Goal: Task Accomplishment & Management: Complete application form

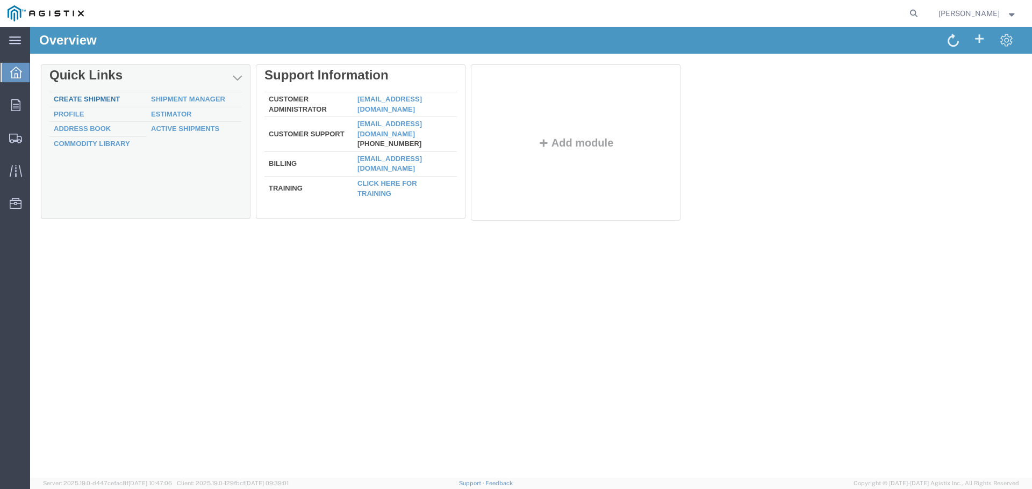
click at [62, 97] on link "Create Shipment" at bounding box center [87, 99] width 66 height 8
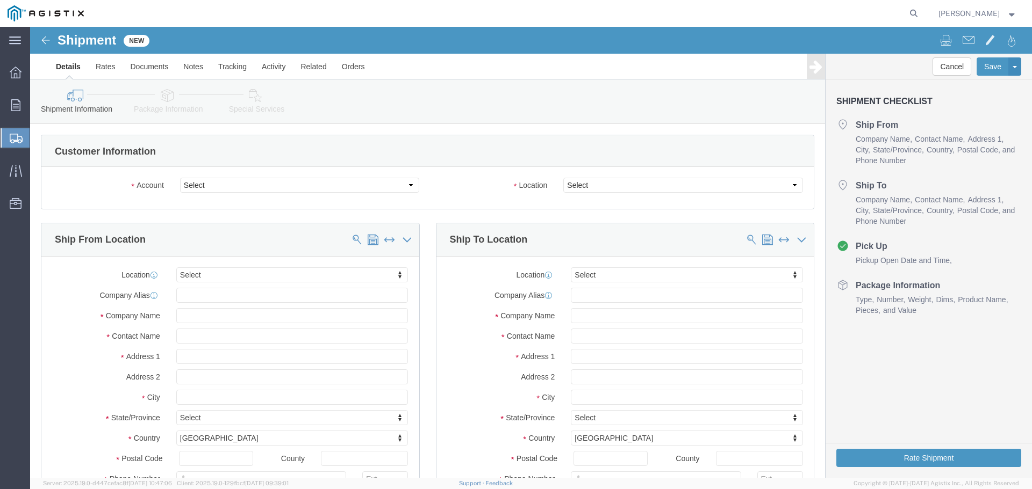
select select
drag, startPoint x: 376, startPoint y: 158, endPoint x: 350, endPoint y: 162, distance: 26.5
click select "Select New Pig Corp PG&E"
select select "9596"
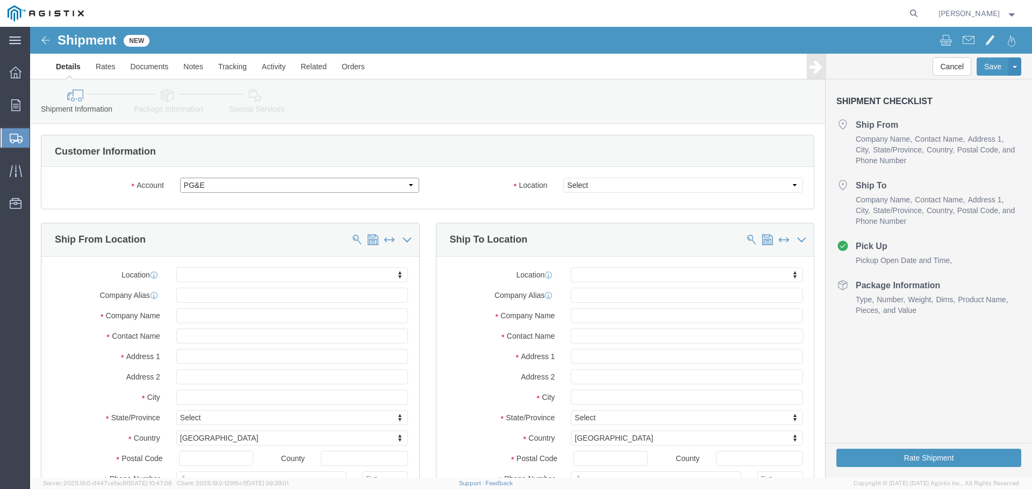
click select "Select New Pig Corp PG&E"
select select "PURCHORD"
select select
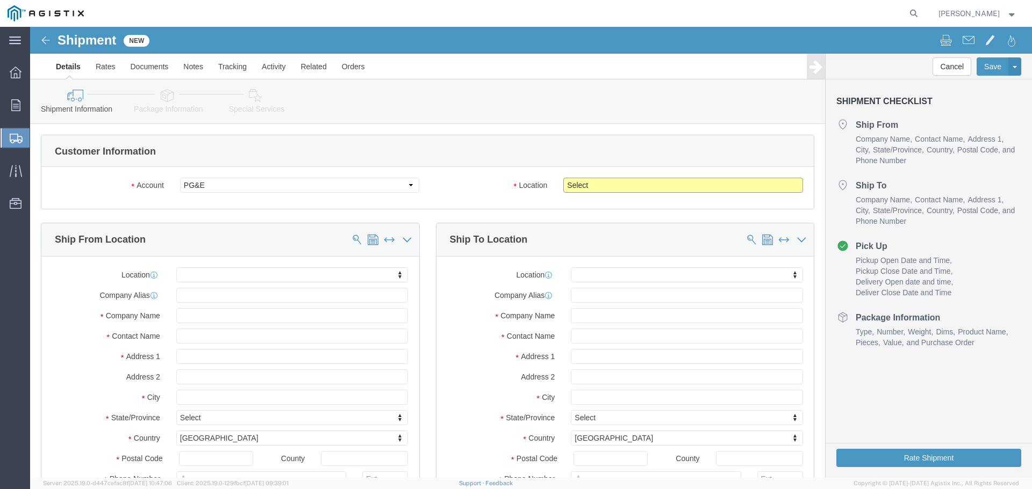
click select "Select All Others [GEOGRAPHIC_DATA] [GEOGRAPHIC_DATA] [GEOGRAPHIC_DATA] [GEOGRA…"
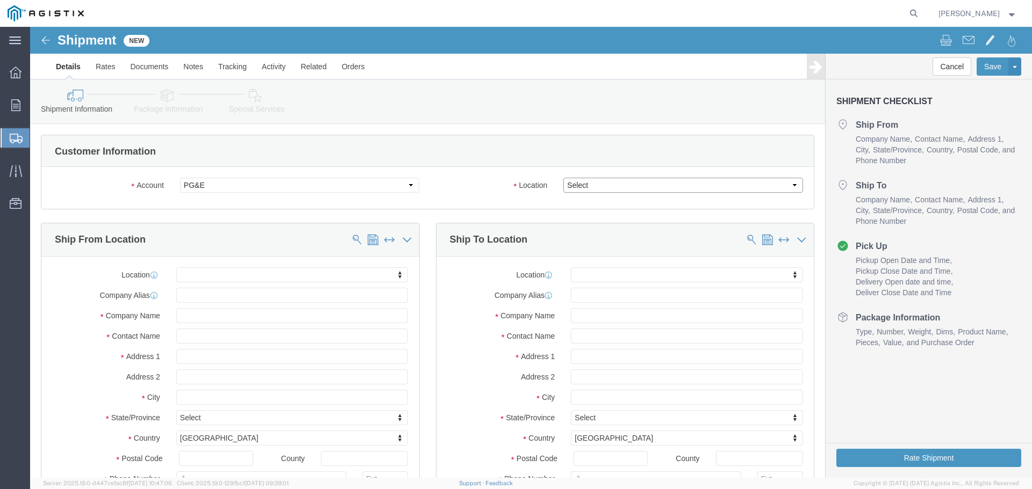
click select "Select All Others [GEOGRAPHIC_DATA] [GEOGRAPHIC_DATA] [GEOGRAPHIC_DATA] [GEOGRA…"
select select "23082"
click select "Select All Others [GEOGRAPHIC_DATA] [GEOGRAPHIC_DATA] [GEOGRAPHIC_DATA] [GEOGRA…"
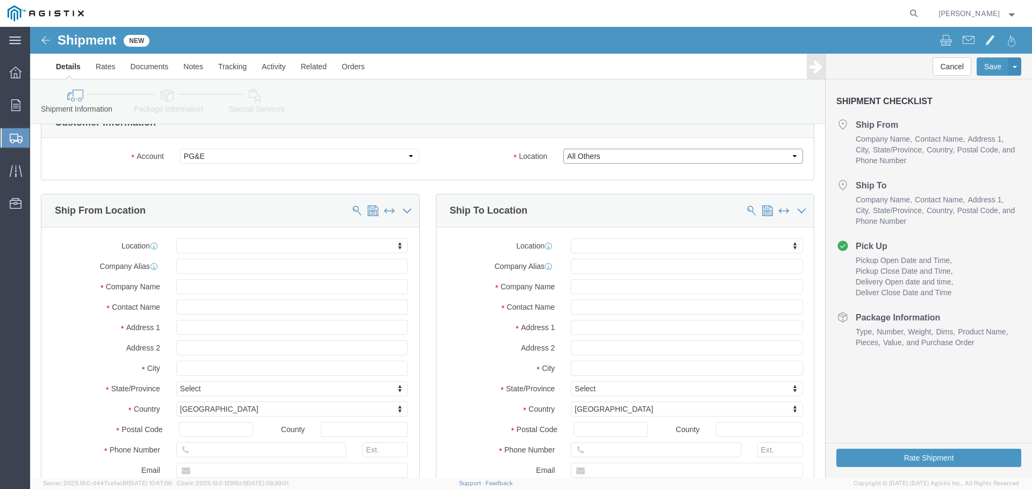
scroll to position [54, 0]
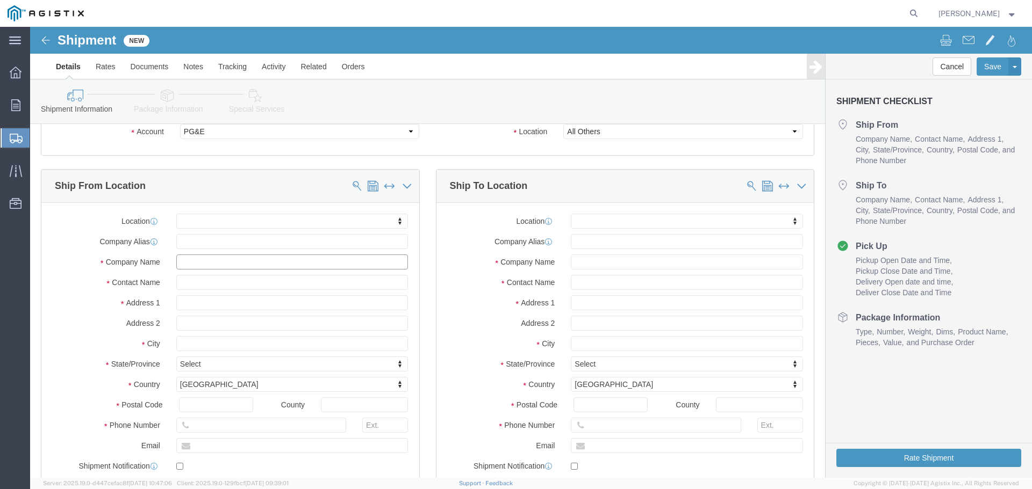
click input "text"
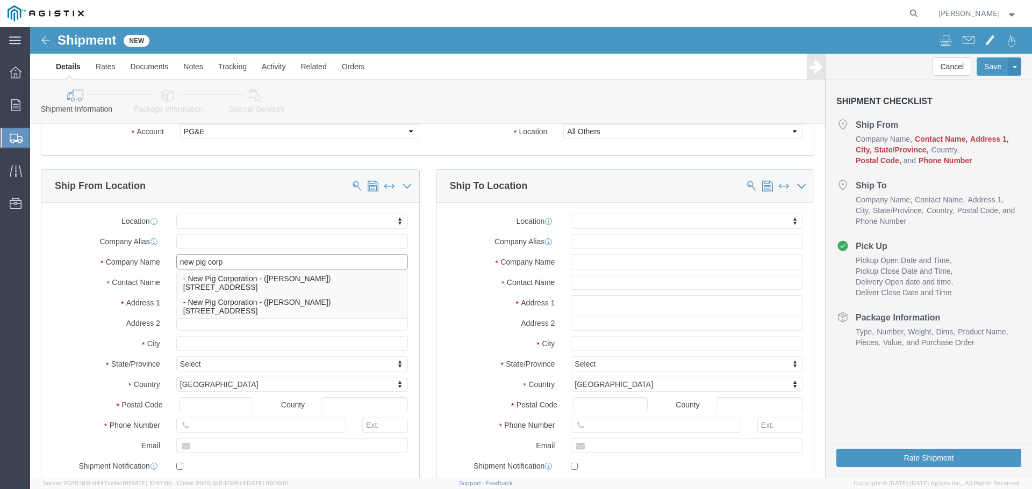
type input "new pig corp"
click input "text"
type input "we"
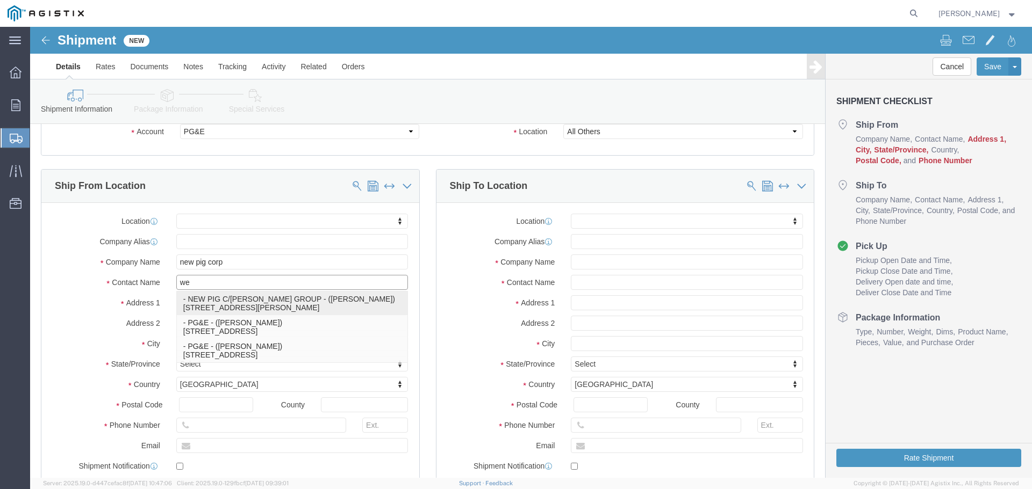
click p "- NEW PIG C/[PERSON_NAME] GROUP - ([PERSON_NAME]) [STREET_ADDRESS][PERSON_NAME]"
select select
type input "NEW PIG C/[PERSON_NAME] GROUP"
type input "[PERSON_NAME]"
type input "[STREET_ADDRESS][PERSON_NAME]"
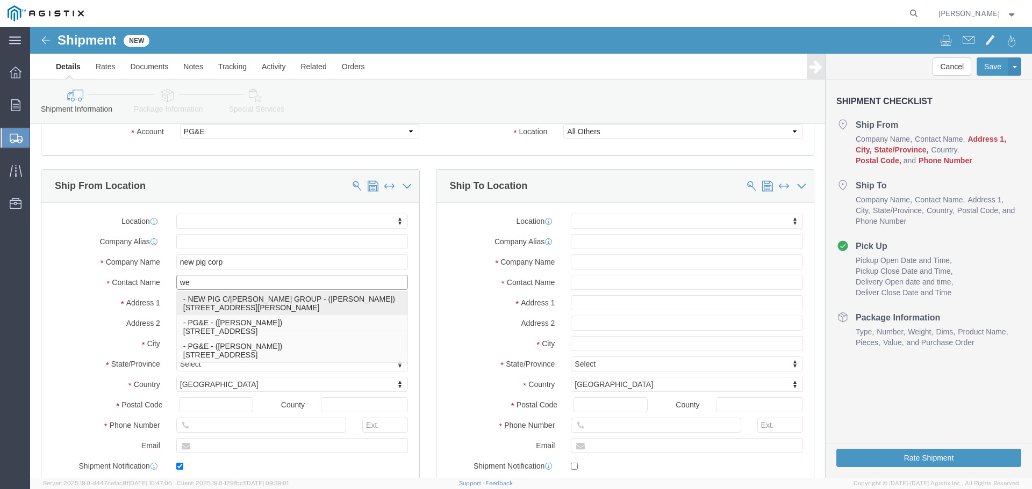
type input "RENO"
type input "89512"
type input "US"
type input "7753845628"
type input "[EMAIL_ADDRESS][DOMAIN_NAME]"
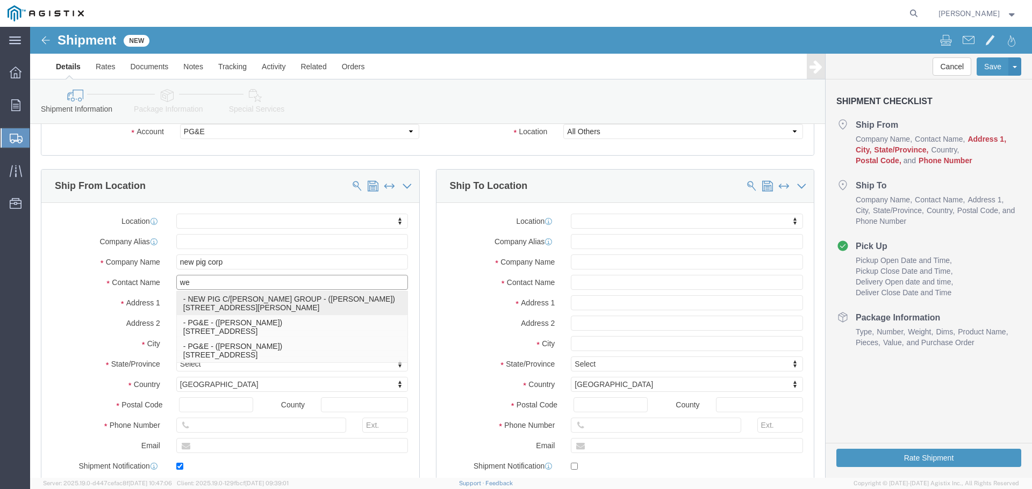
checkbox input "true"
select select "NV"
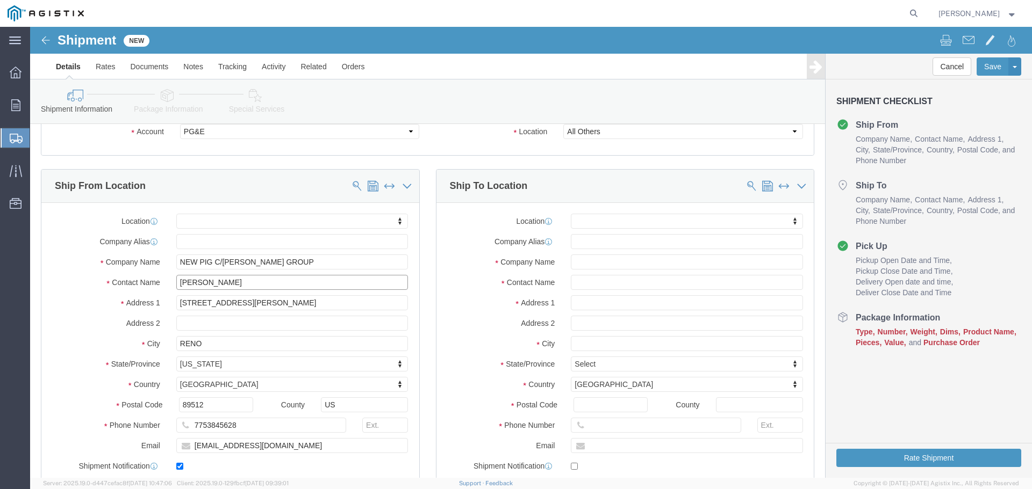
type input "[PERSON_NAME]"
click input "text"
type input "p"
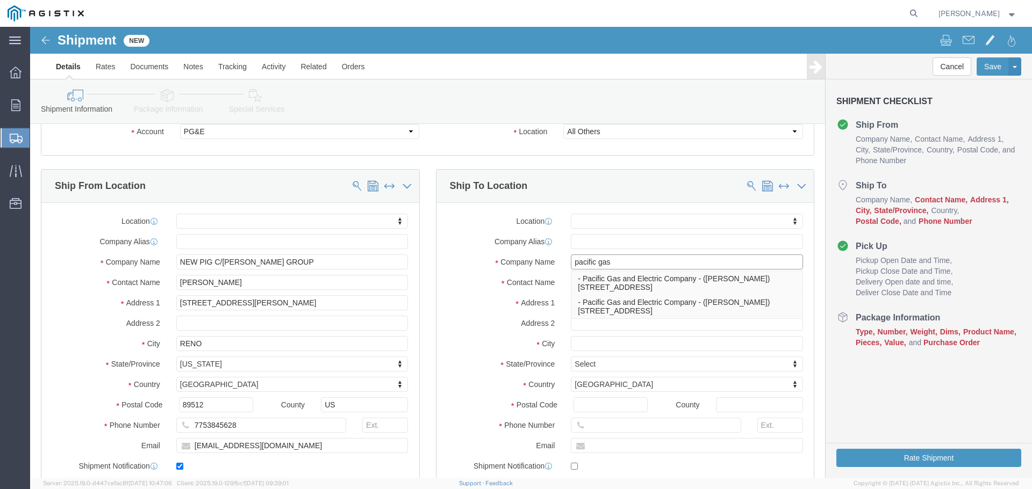
type input "pacific gas"
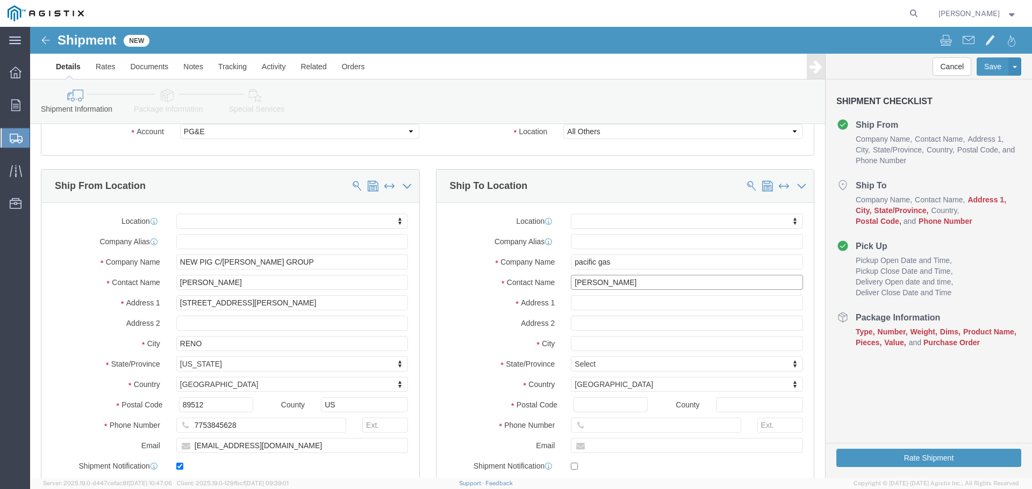
type input "[PERSON_NAME]"
type input "[STREET_ADDRESS][PERSON_NAME]"
select select
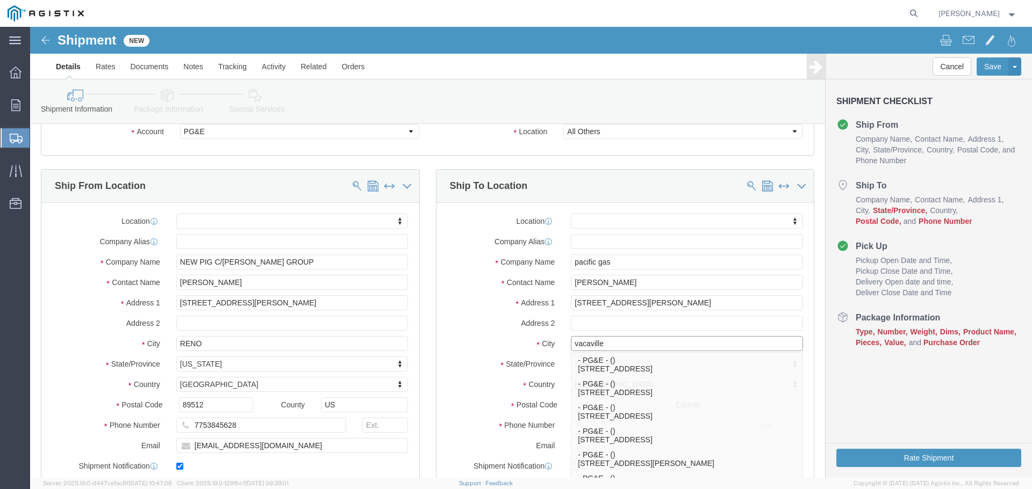
type input "vacaville"
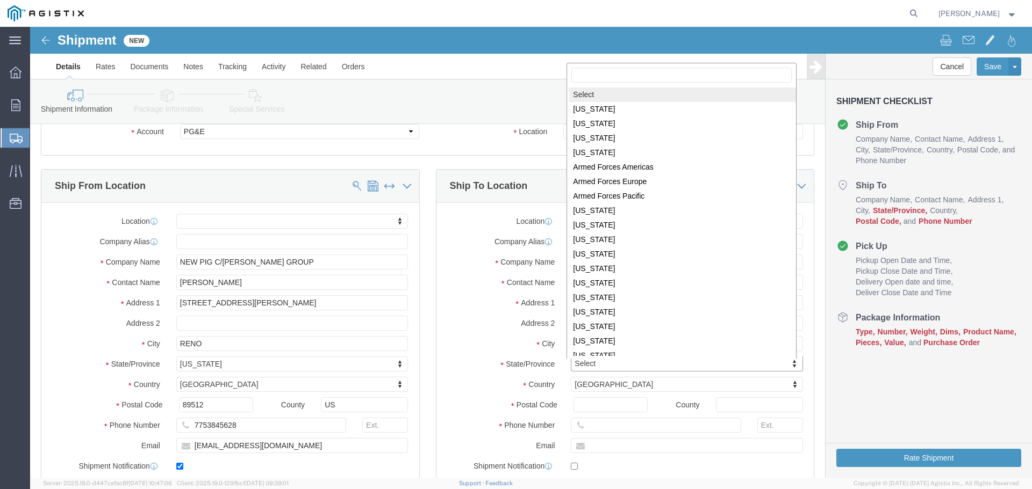
scroll to position [2, 0]
select select
select select "CA"
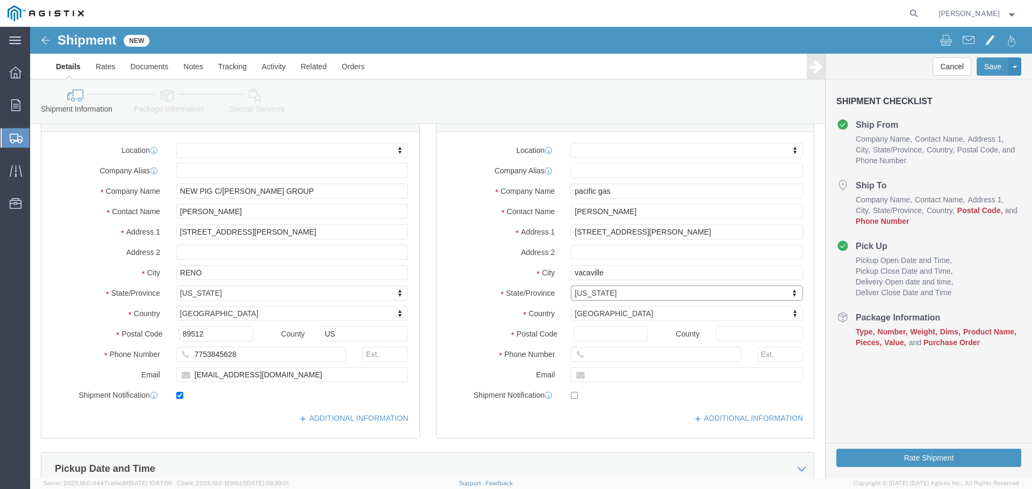
scroll to position [161, 0]
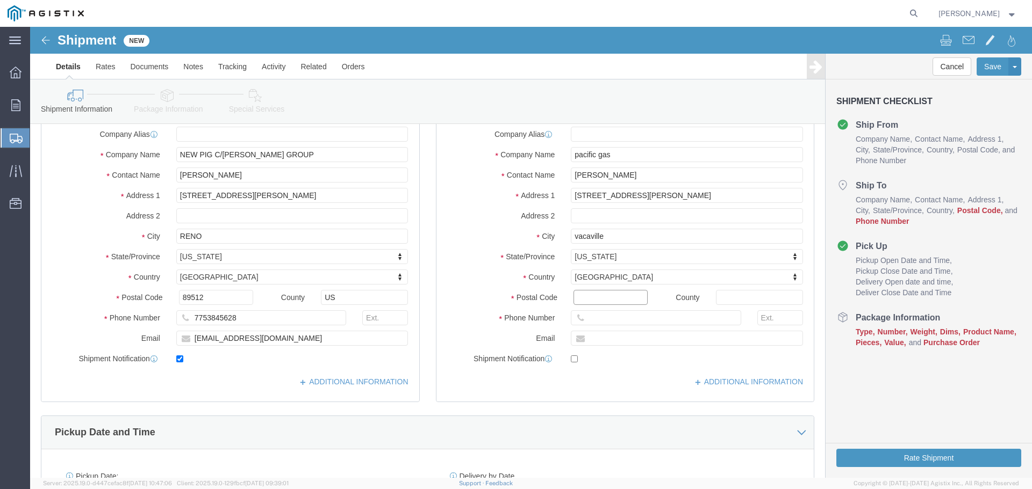
click input "Postal Code"
type input "95688"
select select
click input "text"
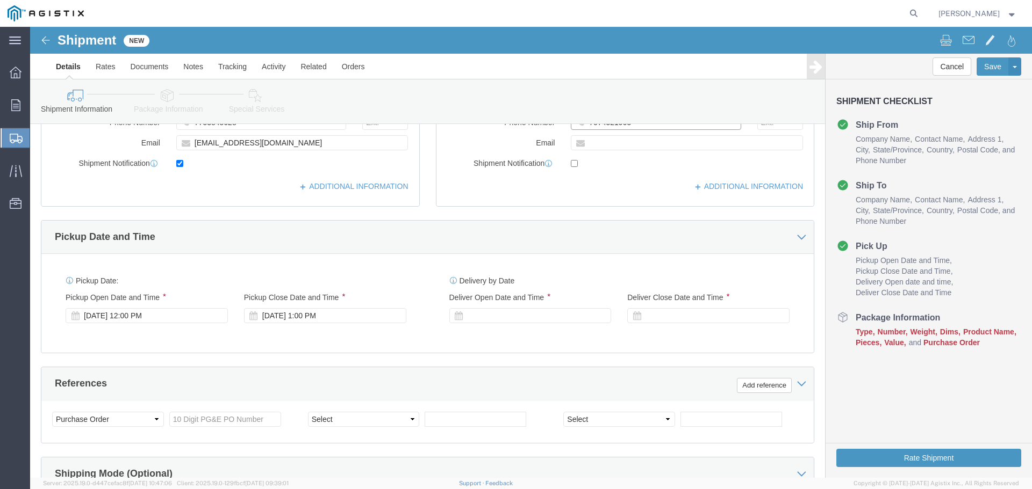
scroll to position [376, 0]
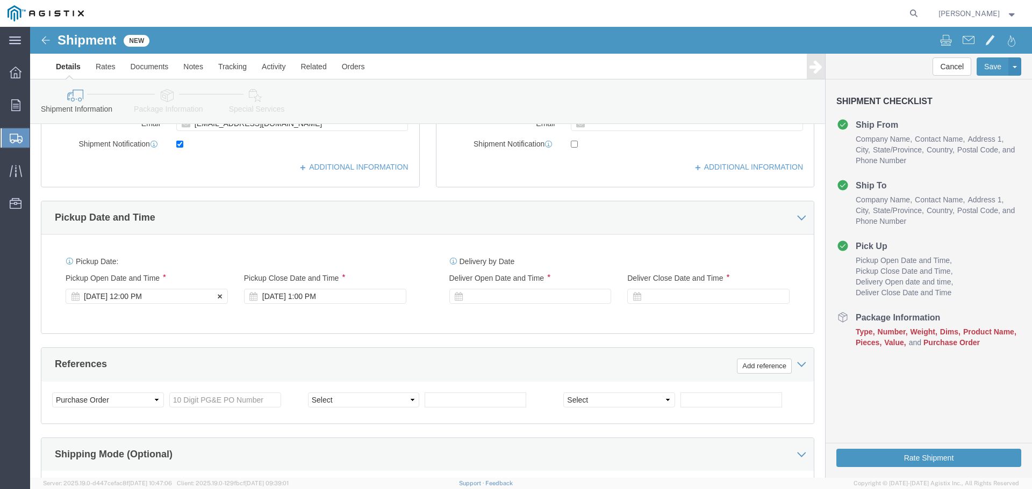
type input "7074521965"
click div "[DATE] 12:00 PM"
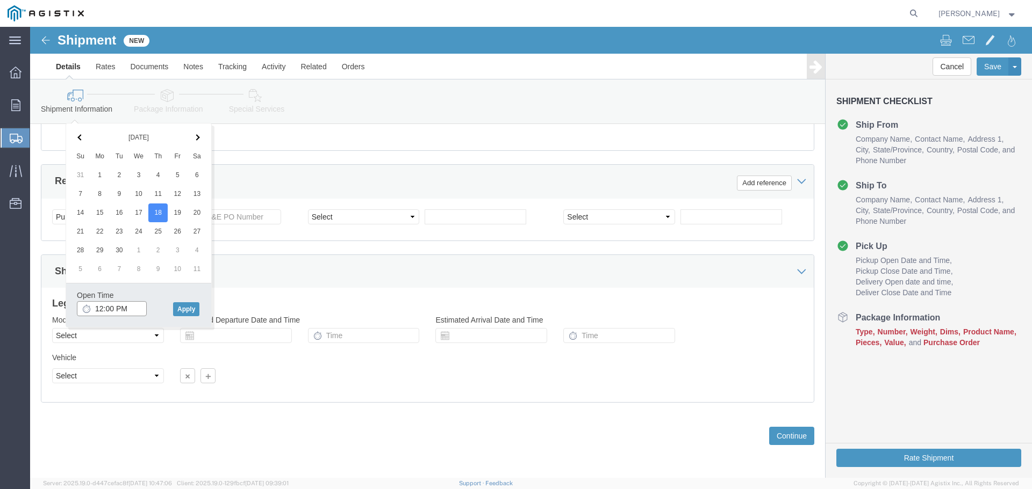
drag, startPoint x: 75, startPoint y: 283, endPoint x: 66, endPoint y: 285, distance: 9.4
click input "12:00 PM"
click button "Apply"
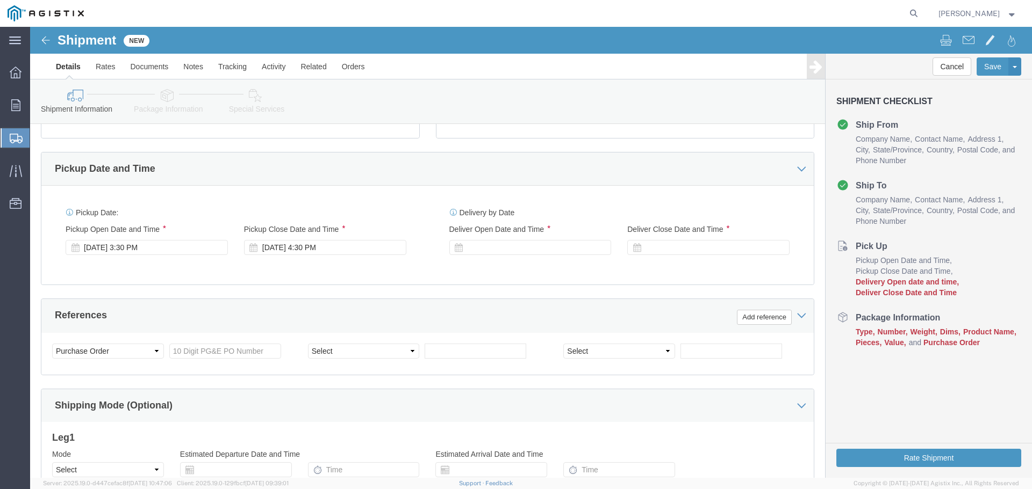
scroll to position [398, 0]
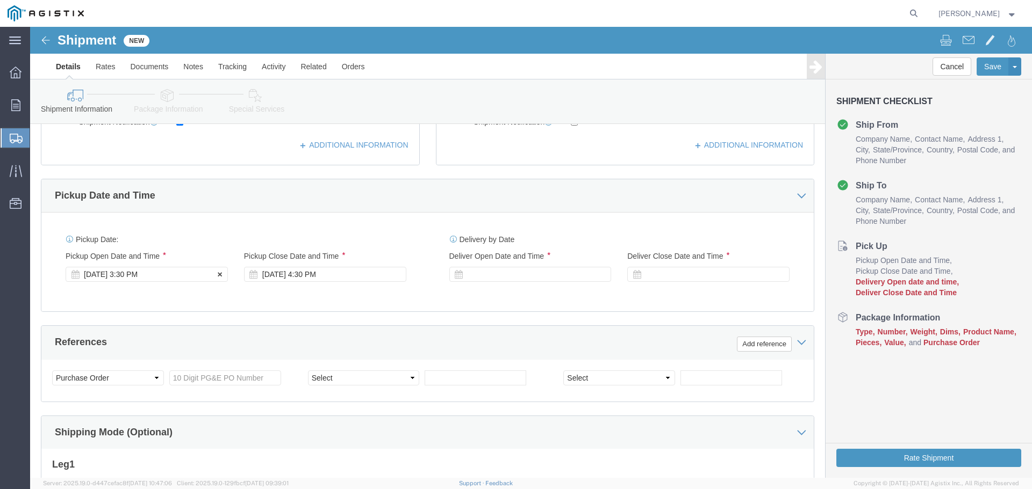
click div "[DATE] 3:30 PM"
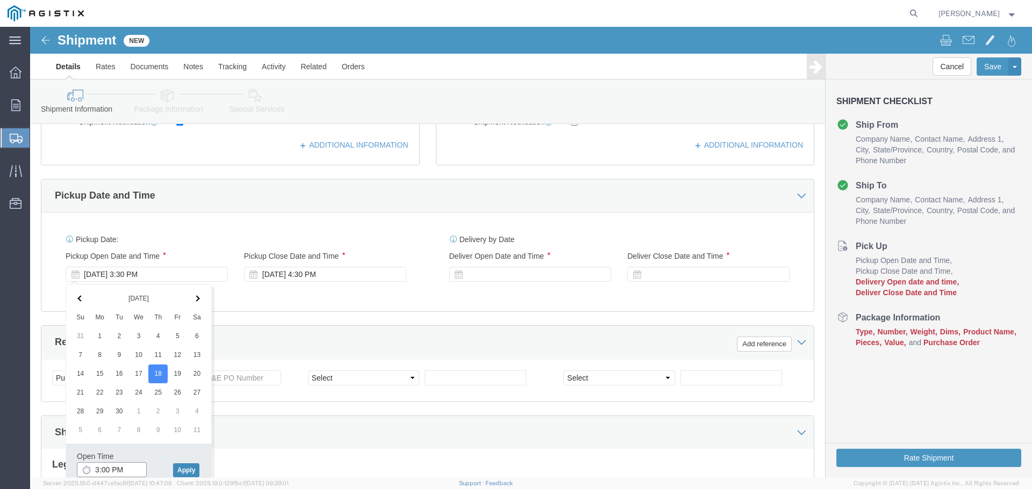
type input "3:00 PM"
click button "Apply"
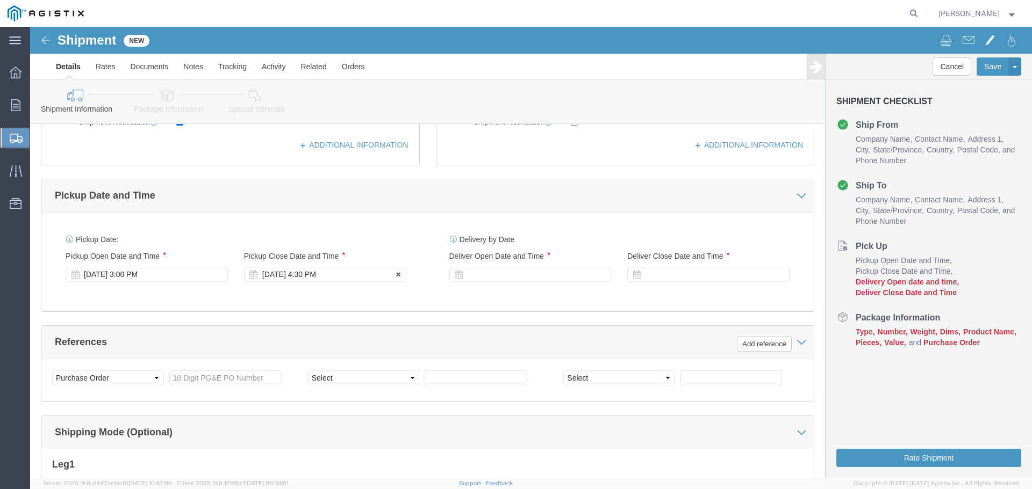
click div "[DATE] 4:30 PM"
type input "5:00 PM"
click button "Apply"
click div
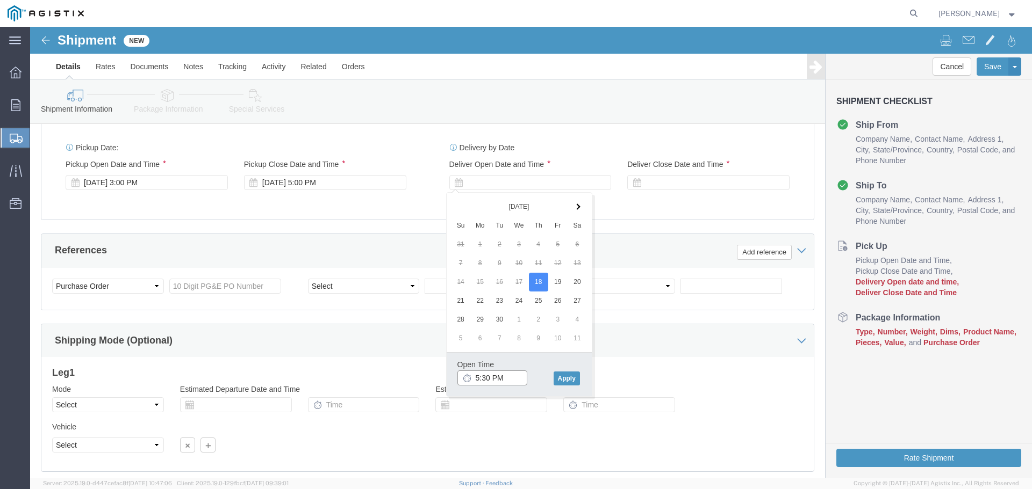
scroll to position [506, 0]
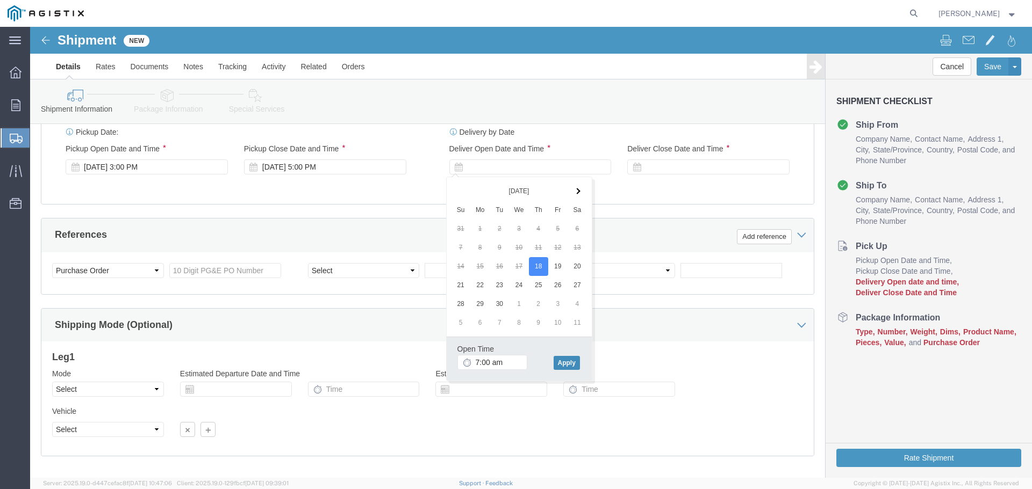
type input "7:00 AM"
click button "Apply"
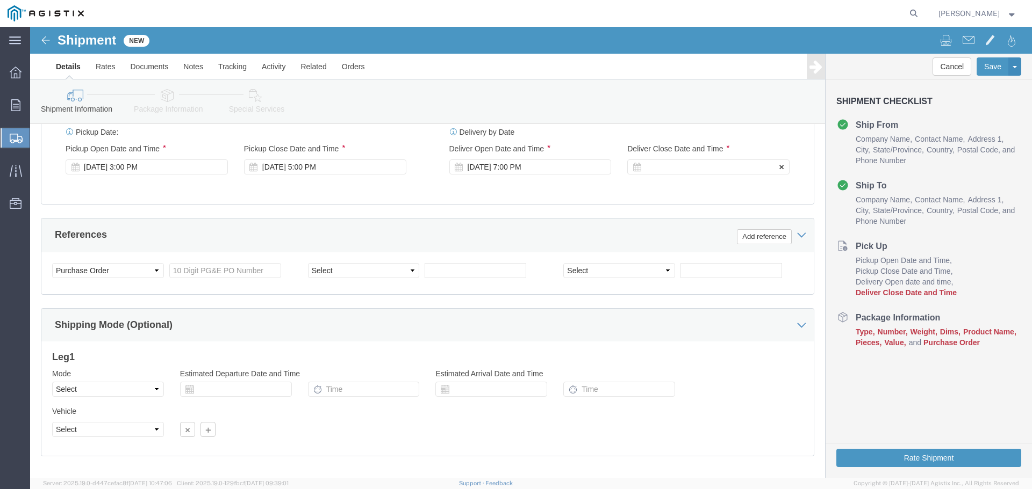
click div
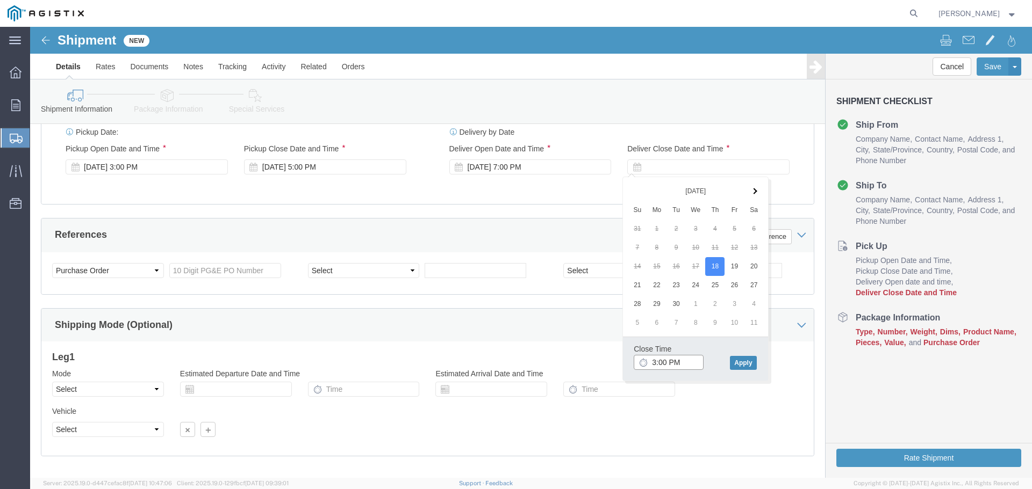
type input "3:00 PM"
click button "Apply"
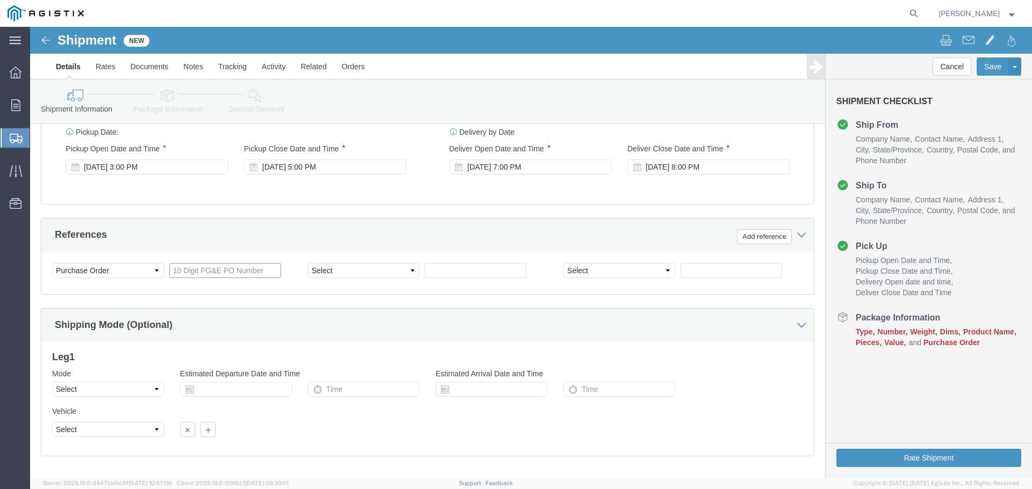
click input "text"
type input "2701246255"
click select "Select Account Type Activity ID Airline Appointment Number ASN Batch Request # …"
select select "BOL"
click select "Select Account Type Activity ID Airline Appointment Number ASN Batch Request # …"
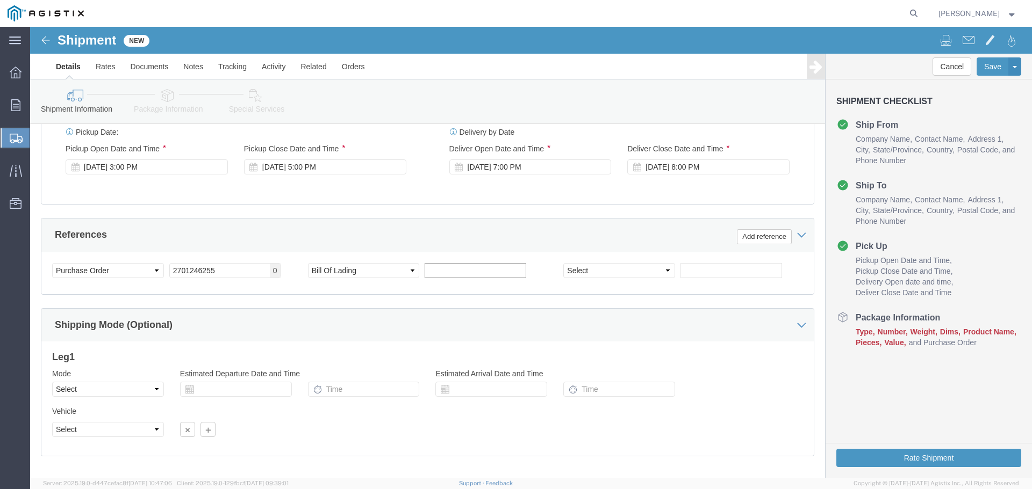
click input "text"
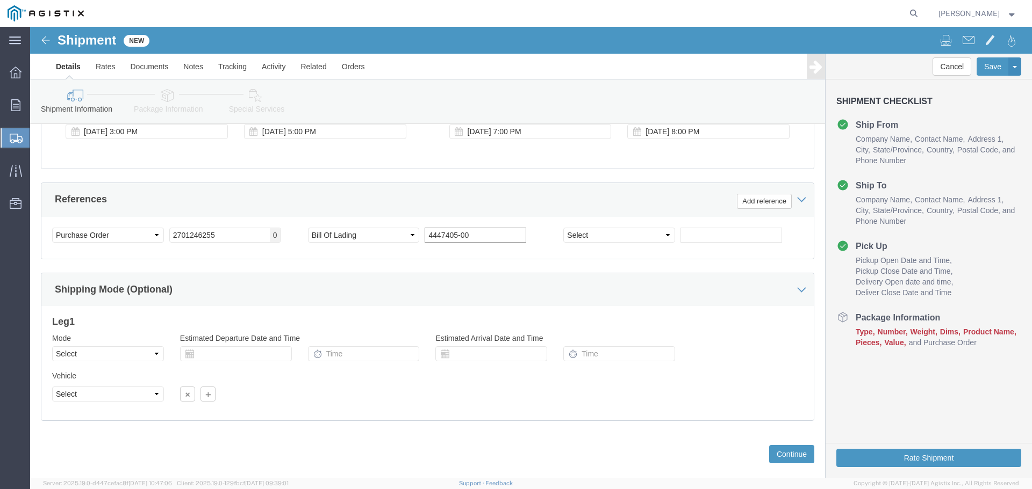
scroll to position [559, 0]
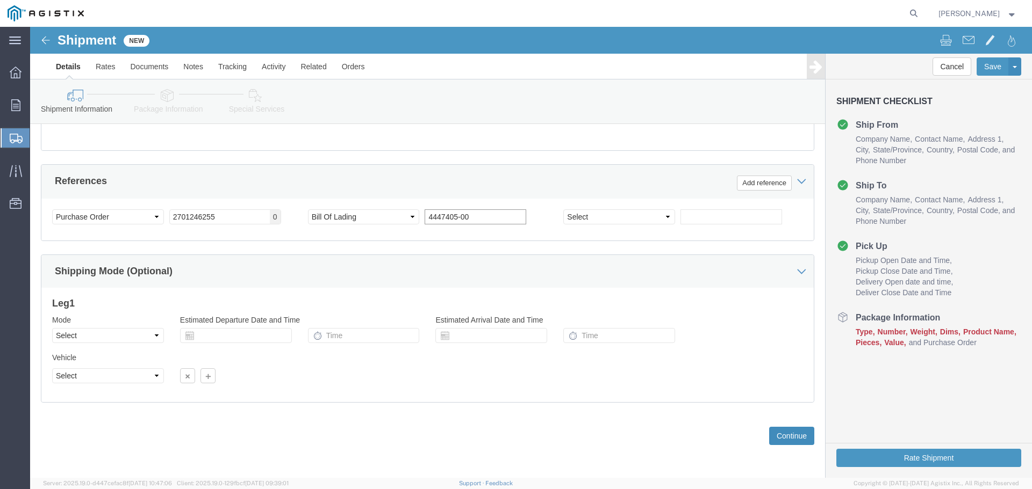
type input "4447405-00"
click button "Continue"
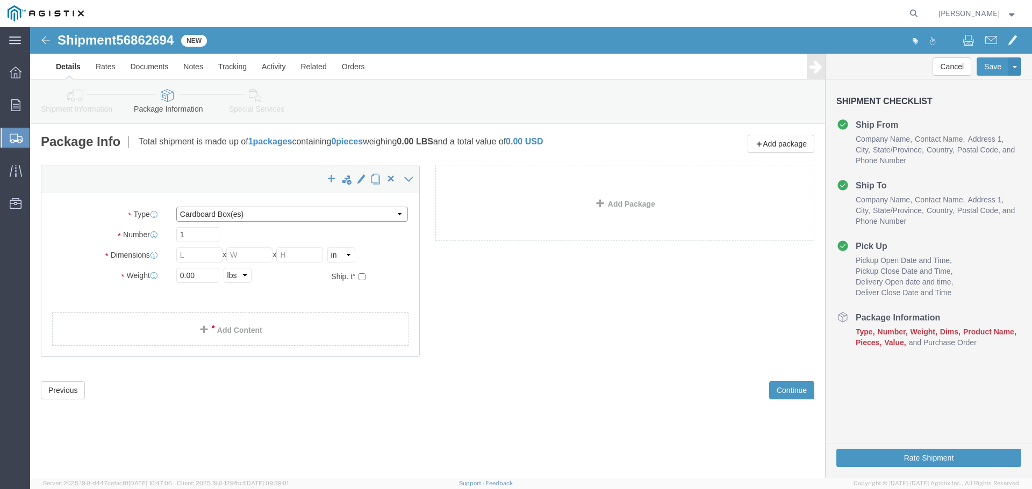
drag, startPoint x: 370, startPoint y: 185, endPoint x: 337, endPoint y: 184, distance: 32.2
click select "Select Bulk Bundle(s) Cardboard Box(es) Carton(s) Crate(s) Drum(s) (Fiberboard)…"
select select "PSNS"
click select "Select Bulk Bundle(s) Cardboard Box(es) Carton(s) Crate(s) Drum(s) (Fiberboard)…"
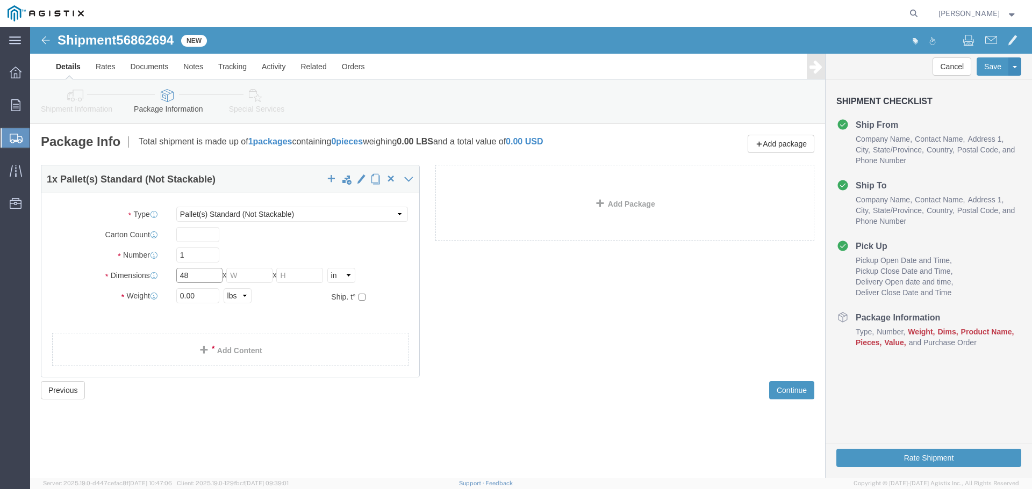
type input "48"
type input "40"
type input "34"
type input "332"
click link "Add Content"
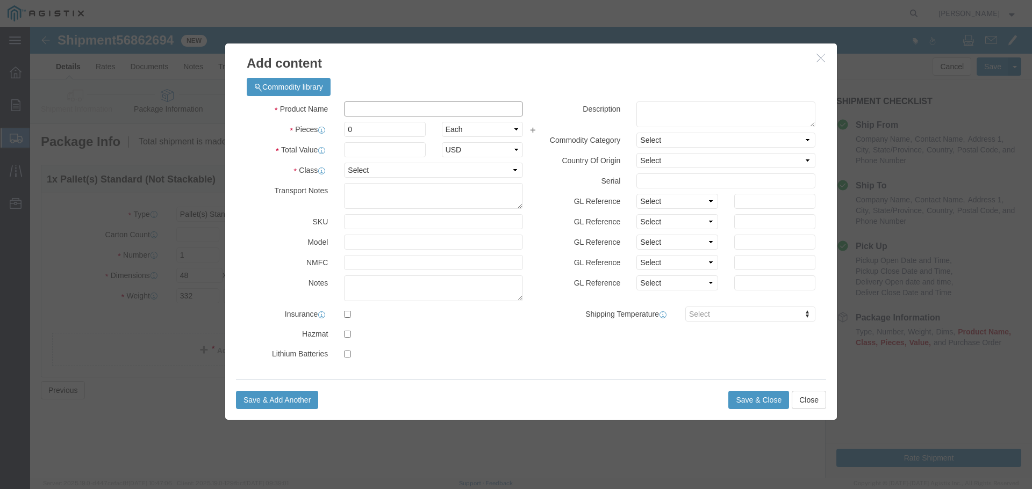
click input "text"
type input "absorbents"
type input "16"
click input "text"
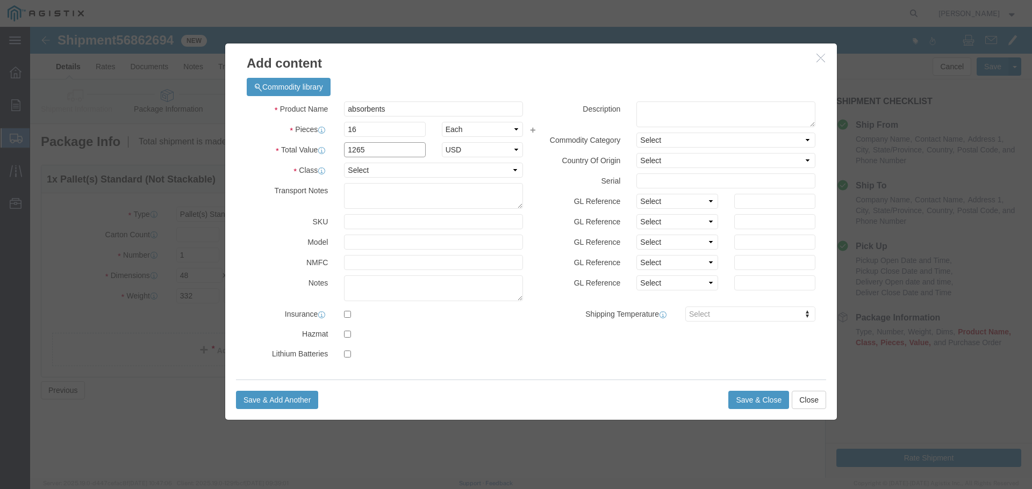
type input "1265"
select select "USD"
select select "100"
click button "Save & Close"
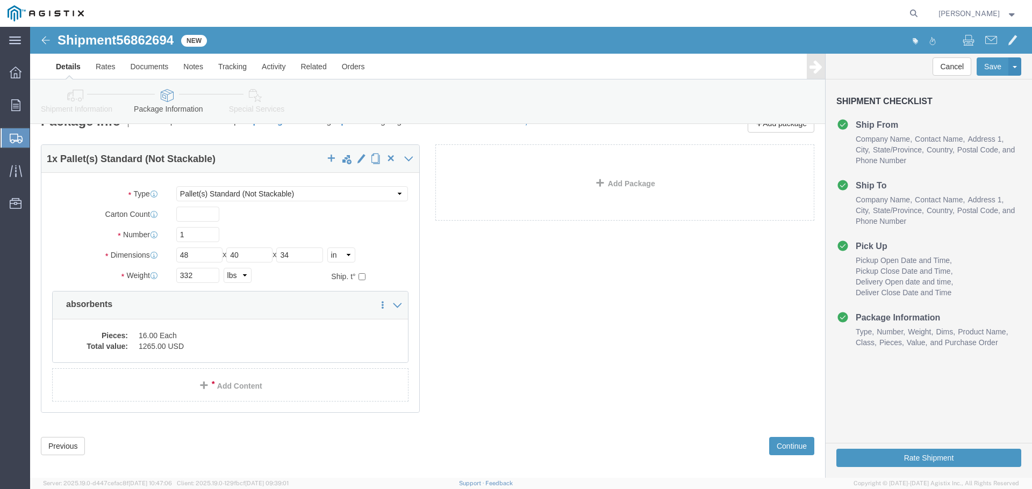
scroll to position [31, 0]
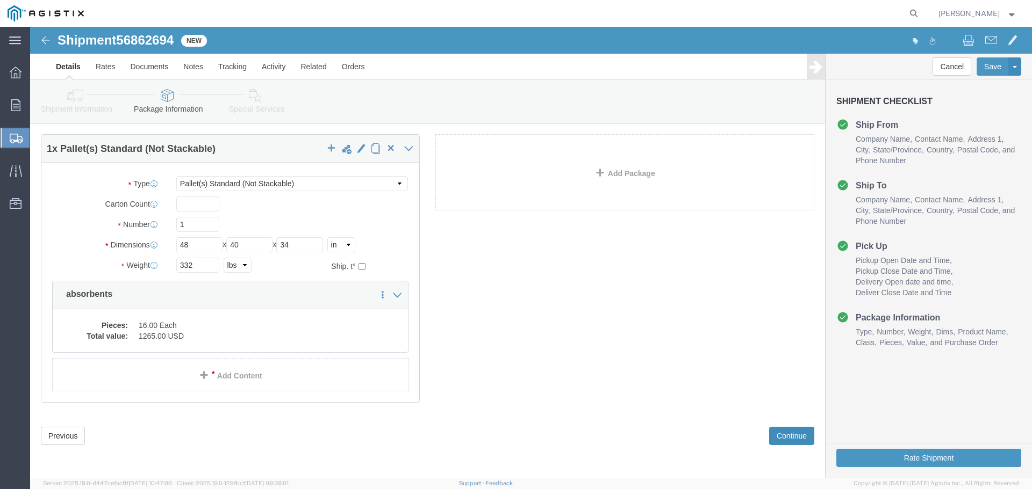
click button "Continue"
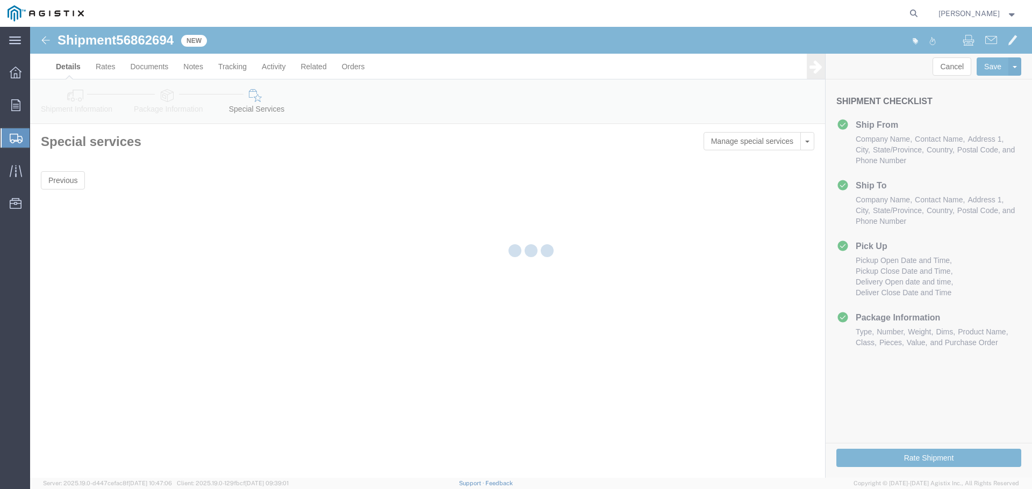
scroll to position [0, 0]
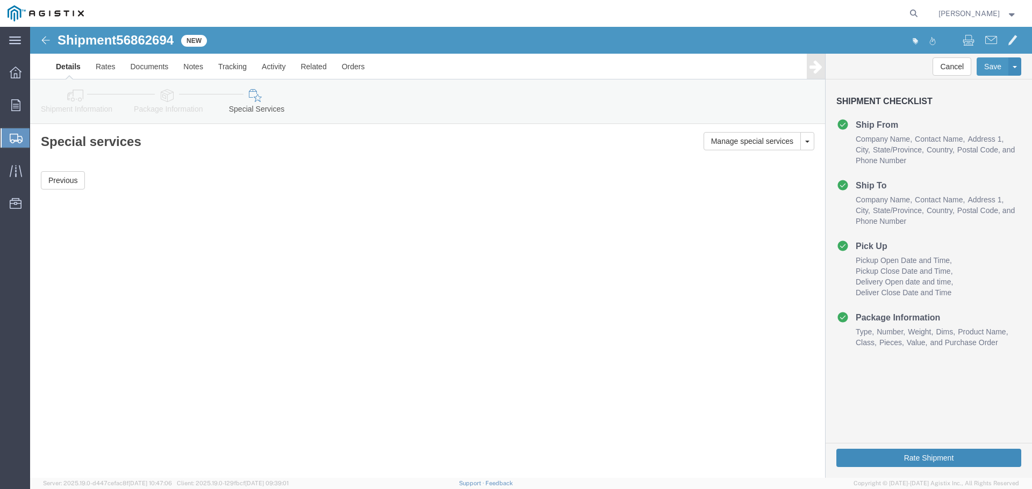
click button "Rate Shipment"
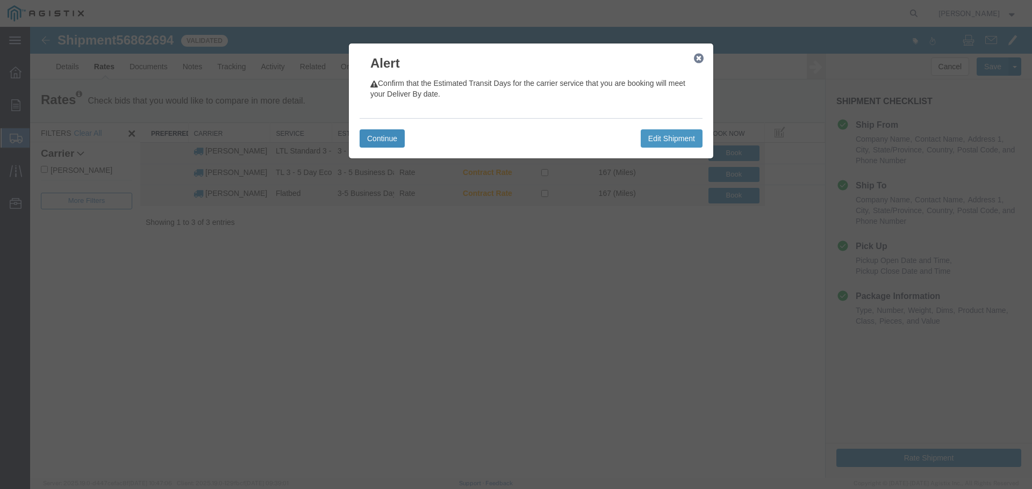
click at [378, 134] on button "Continue" at bounding box center [381, 138] width 45 height 18
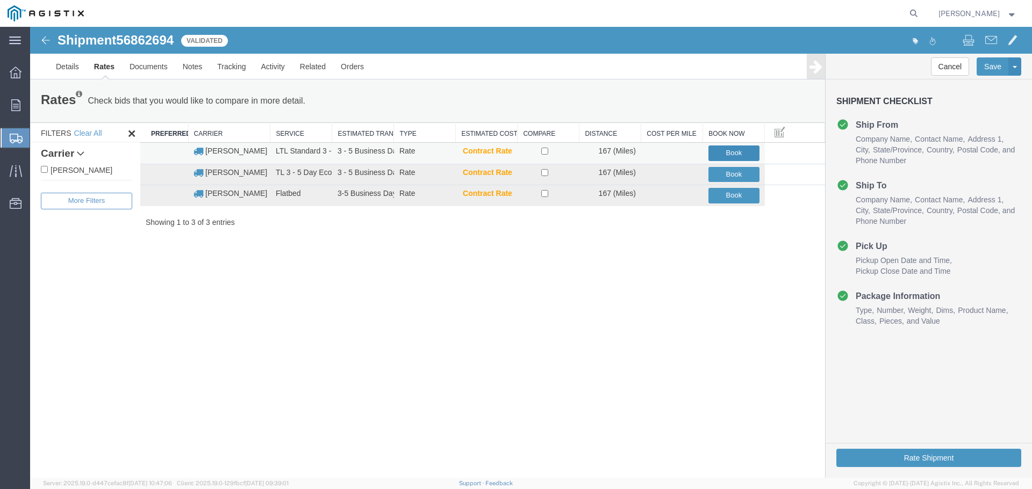
click at [727, 151] on button "Book" at bounding box center [733, 154] width 51 height 16
